Goal: Transaction & Acquisition: Purchase product/service

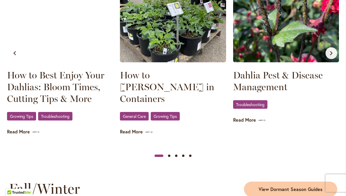
scroll to position [644, 0]
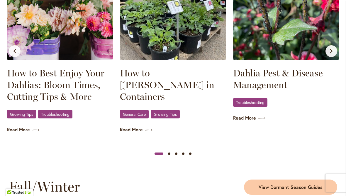
click at [139, 126] on link "Read More" at bounding box center [173, 129] width 106 height 7
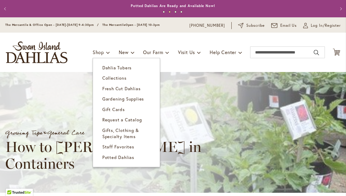
click at [133, 89] on span "Fresh Cut Dahlias" at bounding box center [121, 88] width 38 height 6
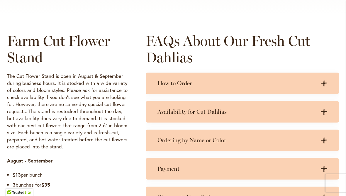
scroll to position [268, 0]
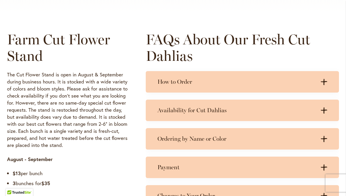
click at [323, 111] on icon ".cls-1 { fill: #3c2616; stroke-width: 0px; }" at bounding box center [324, 110] width 6 height 6
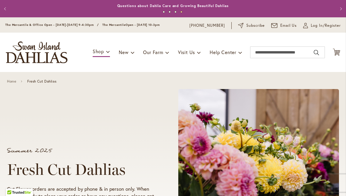
scroll to position [0, 0]
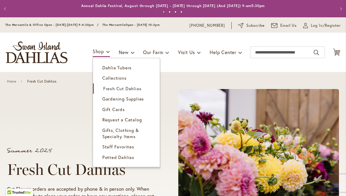
click at [126, 66] on span "Dahlia Tubers" at bounding box center [116, 68] width 29 height 6
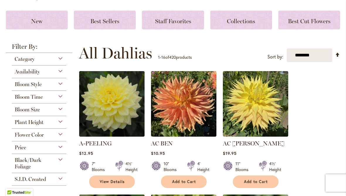
scroll to position [77, 0]
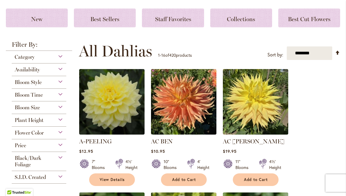
click at [60, 82] on div "Bloom Style" at bounding box center [39, 80] width 55 height 9
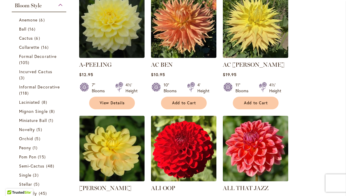
click at [47, 48] on span "16 items" at bounding box center [45, 47] width 9 height 6
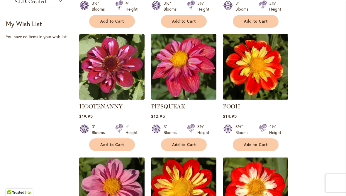
scroll to position [470, 0]
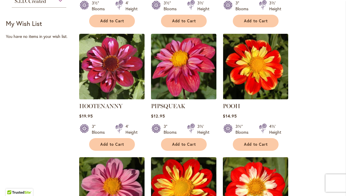
click at [120, 76] on img at bounding box center [111, 66] width 65 height 65
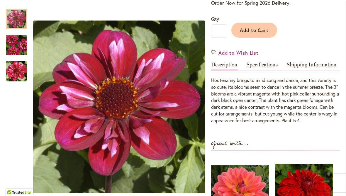
scroll to position [134, 0]
click at [263, 65] on link "Specifications" at bounding box center [262, 66] width 31 height 9
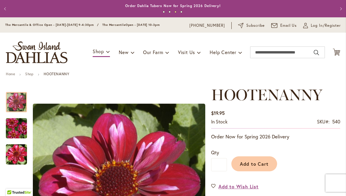
scroll to position [0, 0]
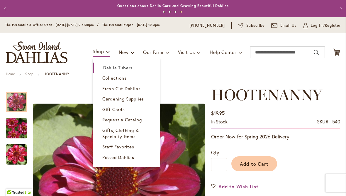
click at [123, 157] on span "Potted Dahlias" at bounding box center [118, 157] width 32 height 6
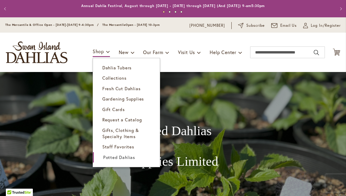
click at [126, 69] on span "Dahlia Tubers" at bounding box center [116, 68] width 29 height 6
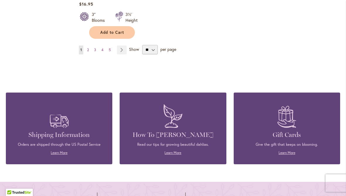
scroll to position [849, 0]
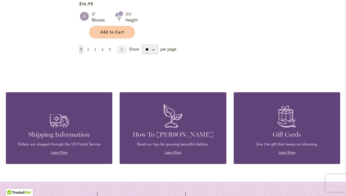
click at [74, 130] on h4 "Shipping Information" at bounding box center [59, 134] width 89 height 8
click at [59, 150] on link "Learn More" at bounding box center [59, 152] width 17 height 4
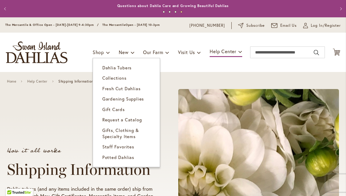
click at [126, 69] on span "Dahlia Tubers" at bounding box center [116, 68] width 29 height 6
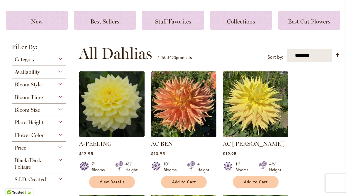
scroll to position [76, 0]
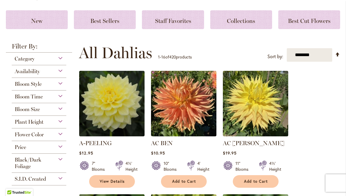
click at [62, 84] on div "Bloom Style" at bounding box center [39, 82] width 55 height 9
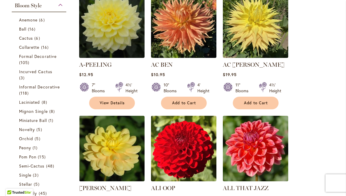
click at [41, 47] on link "Collarette 16 items" at bounding box center [39, 47] width 41 height 6
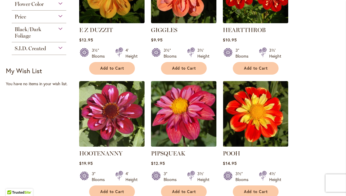
scroll to position [458, 0]
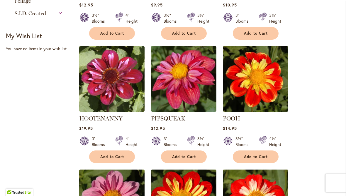
click at [114, 156] on span "Add to Cart" at bounding box center [112, 156] width 24 height 5
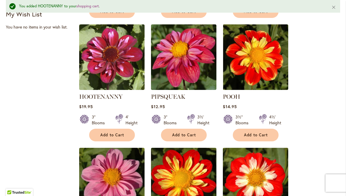
scroll to position [497, 0]
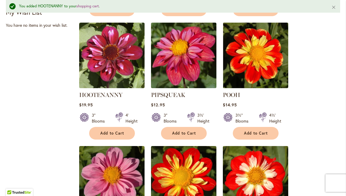
click at [119, 57] on img at bounding box center [111, 55] width 65 height 65
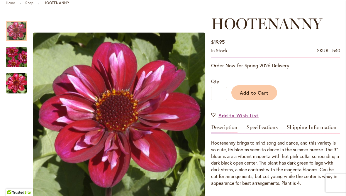
scroll to position [71, 0]
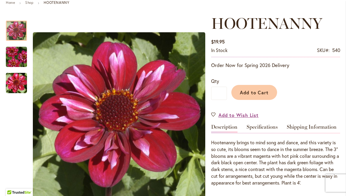
click at [254, 91] on span "Add to Cart" at bounding box center [254, 92] width 29 height 6
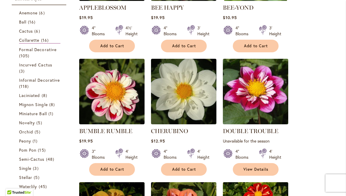
scroll to position [199, 0]
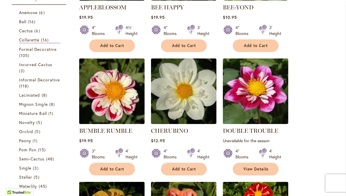
click at [110, 167] on span "Add to Cart" at bounding box center [112, 168] width 24 height 5
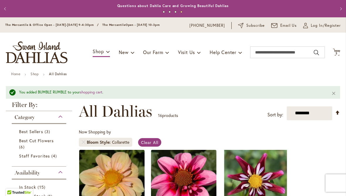
scroll to position [0, 0]
click at [337, 50] on icon at bounding box center [336, 51] width 7 height 7
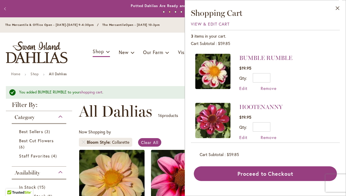
click at [276, 181] on button "Proceed to Checkout" at bounding box center [265, 173] width 143 height 15
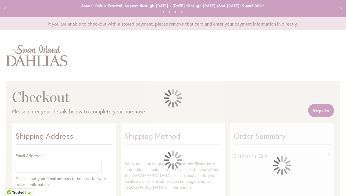
select select "**"
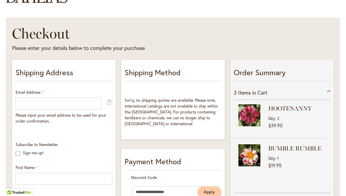
scroll to position [68, 0]
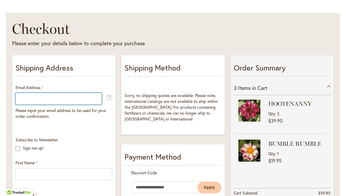
click at [25, 99] on input "Email Address" at bounding box center [59, 99] width 86 height 12
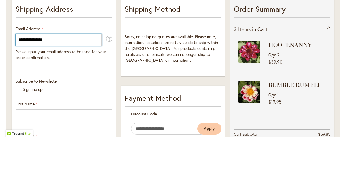
type input "**********"
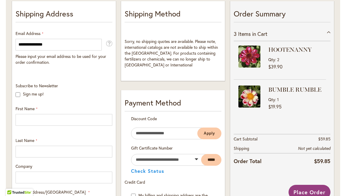
scroll to position [123, 0]
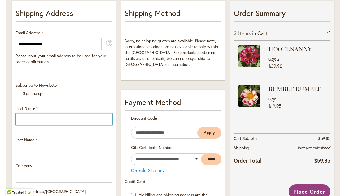
click at [22, 119] on input "First Name" at bounding box center [64, 119] width 97 height 12
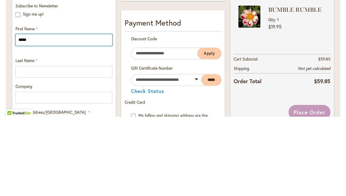
type input "*****"
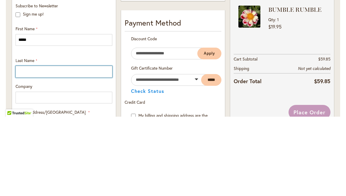
click at [22, 145] on input "Last Name" at bounding box center [64, 151] width 97 height 12
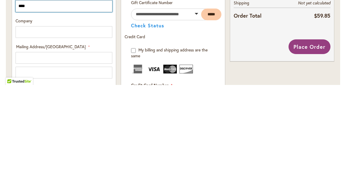
scroll to position [156, 0]
type input "****"
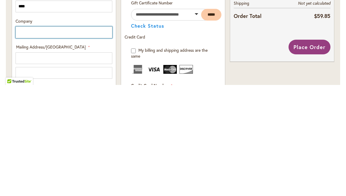
click at [23, 137] on input "Company" at bounding box center [64, 143] width 97 height 12
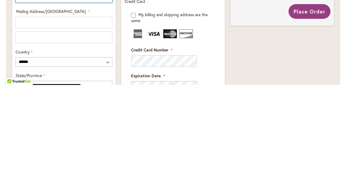
scroll to position [191, 0]
type input "**********"
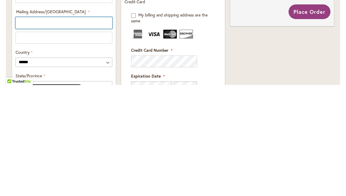
click at [23, 128] on input "Mailing Address/PO BOX: Line 1" at bounding box center [64, 134] width 97 height 12
type input "**********"
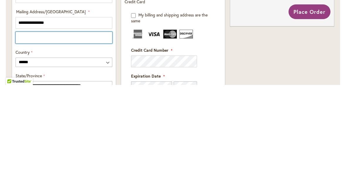
click at [22, 143] on input "Mailing Address/PO BOX: Line 2" at bounding box center [64, 149] width 97 height 12
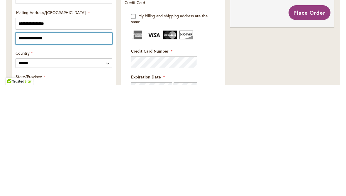
scroll to position [191, 0]
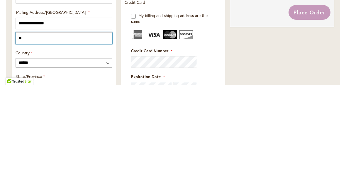
type input "*"
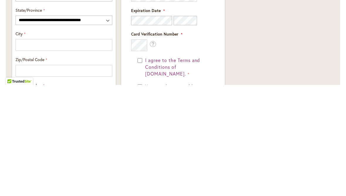
scroll to position [257, 0]
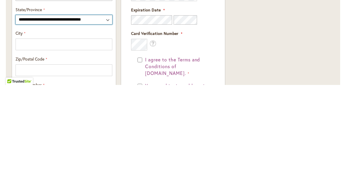
click at [109, 126] on select "**********" at bounding box center [64, 130] width 97 height 9
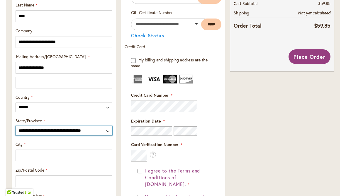
select select "**"
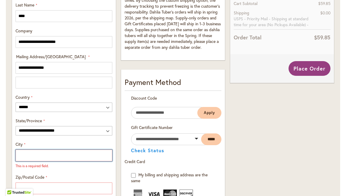
click at [36, 156] on input "City" at bounding box center [64, 155] width 97 height 12
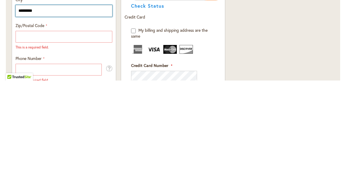
scroll to position [289, 0]
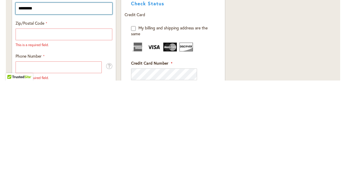
type input "********"
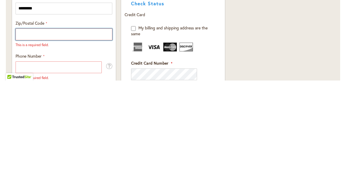
click at [28, 144] on input "Zip/Postal Code" at bounding box center [64, 150] width 97 height 12
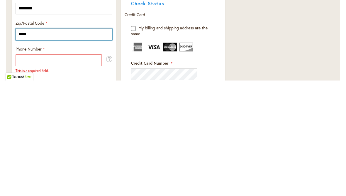
type input "*****"
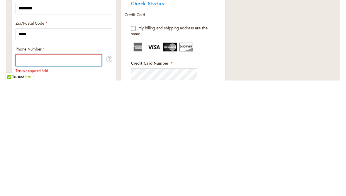
click at [64, 170] on input "Phone Number" at bounding box center [59, 176] width 86 height 12
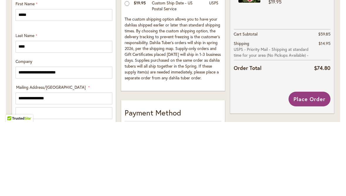
scroll to position [158, 0]
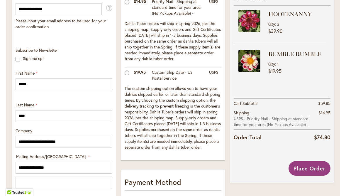
type input "**********"
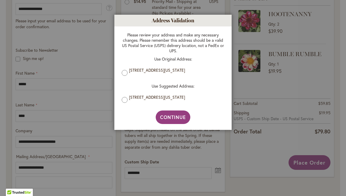
click at [178, 117] on span "Continue" at bounding box center [173, 117] width 26 height 6
click at [177, 119] on span "Continue" at bounding box center [173, 117] width 26 height 6
type input "**********"
type input "********"
type input "**********"
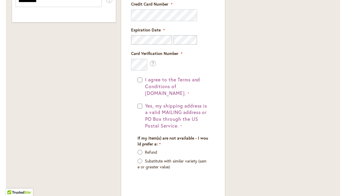
scroll to position [464, 0]
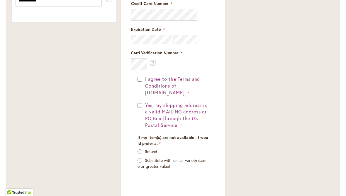
click at [142, 148] on p "Refund" at bounding box center [173, 151] width 71 height 6
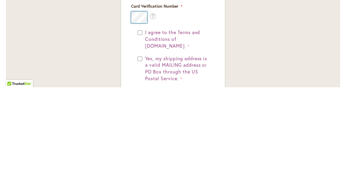
scroll to position [408, 0]
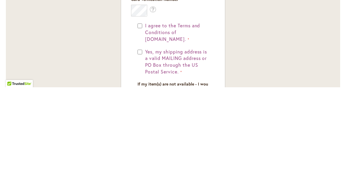
click at [144, 131] on button "I agree to the Terms and Conditions of dahlias.com." at bounding box center [176, 141] width 65 height 20
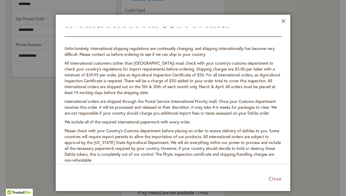
scroll to position [1201, 0]
click at [284, 20] on button "Close" at bounding box center [284, 22] width 4 height 7
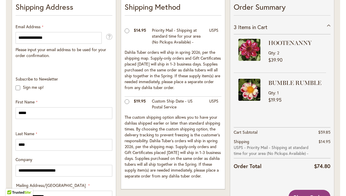
scroll to position [129, 0]
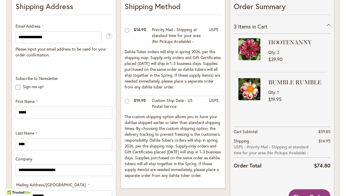
click at [131, 99] on td at bounding box center [128, 104] width 6 height 16
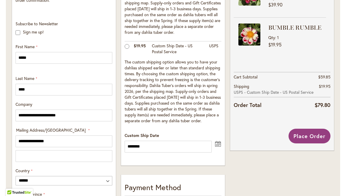
scroll to position [192, 0]
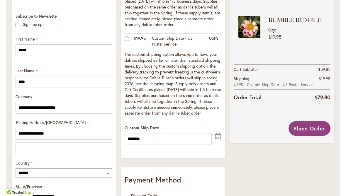
click at [219, 135] on button "undefined" at bounding box center [218, 135] width 7 height 7
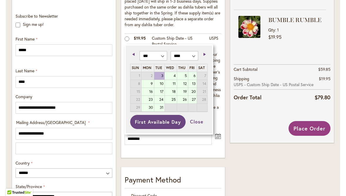
click at [162, 80] on link "10" at bounding box center [159, 84] width 10 height 8
type input "*********"
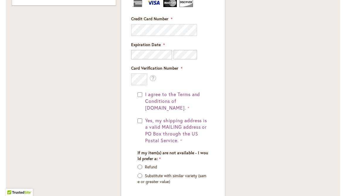
scroll to position [493, 0]
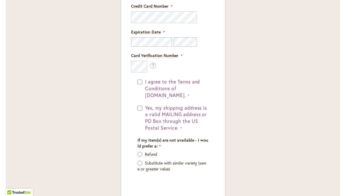
click at [144, 106] on button "Yes, my shipping address is a valid MAILING address or PO Box through the US Po…" at bounding box center [176, 117] width 65 height 27
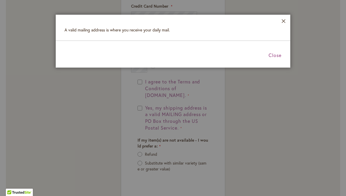
scroll to position [0, 0]
click at [282, 22] on button "Close" at bounding box center [284, 22] width 4 height 7
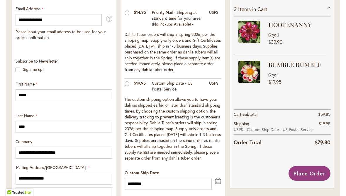
scroll to position [148, 0]
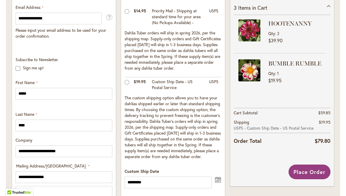
click at [305, 170] on span "Place Order" at bounding box center [310, 171] width 32 height 7
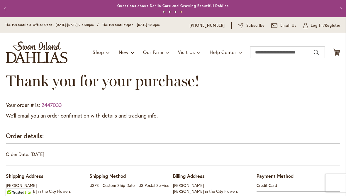
click at [9, 6] on button "Previous" at bounding box center [6, 9] width 12 height 12
click at [9, 5] on button "Previous" at bounding box center [6, 9] width 12 height 12
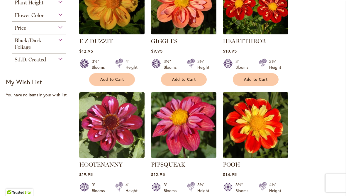
scroll to position [412, 0]
